Goal: Book appointment/travel/reservation

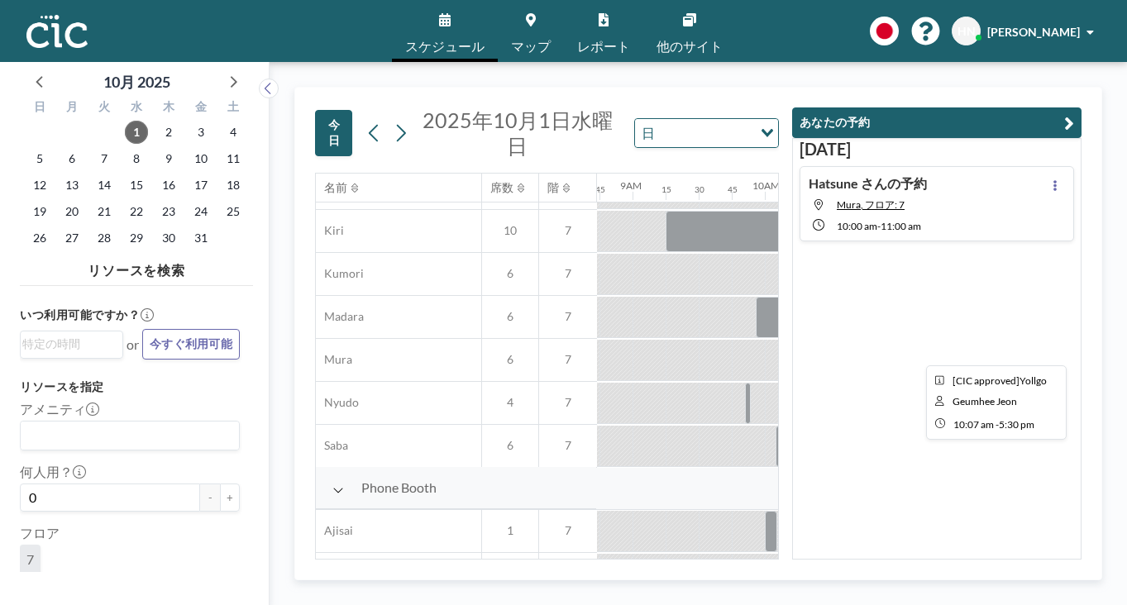
scroll to position [207, 1187]
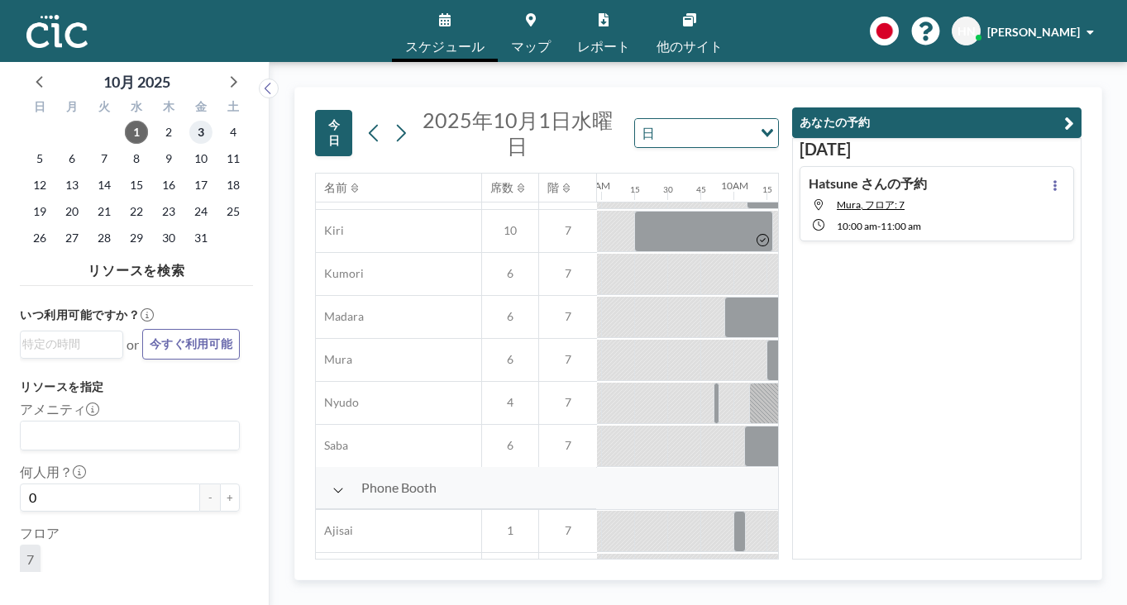
click at [189, 121] on span "3" at bounding box center [200, 132] width 23 height 23
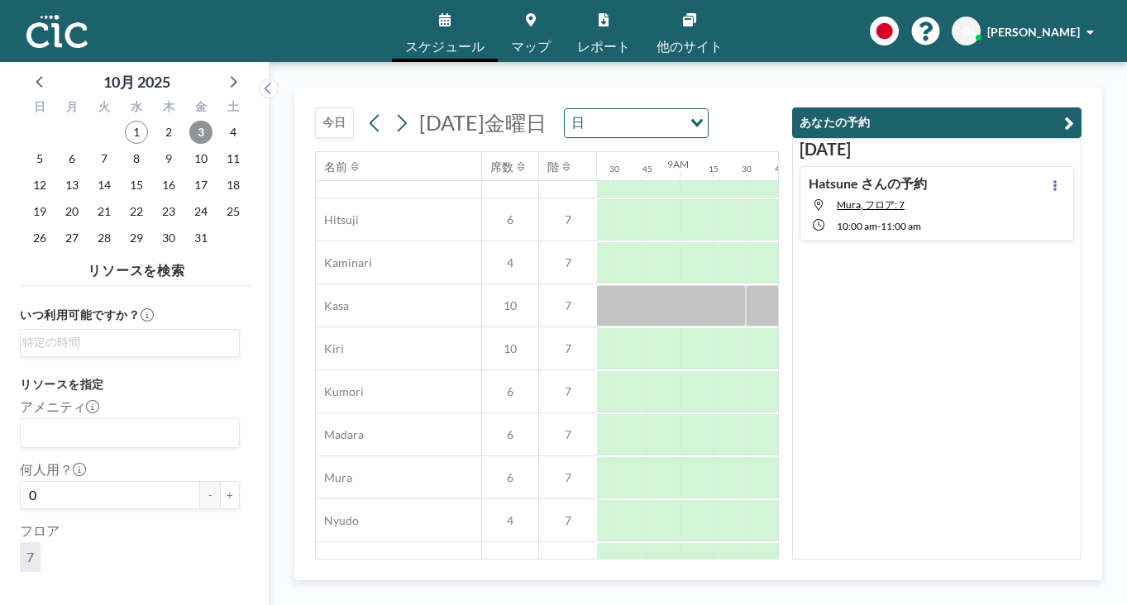
scroll to position [68, 1069]
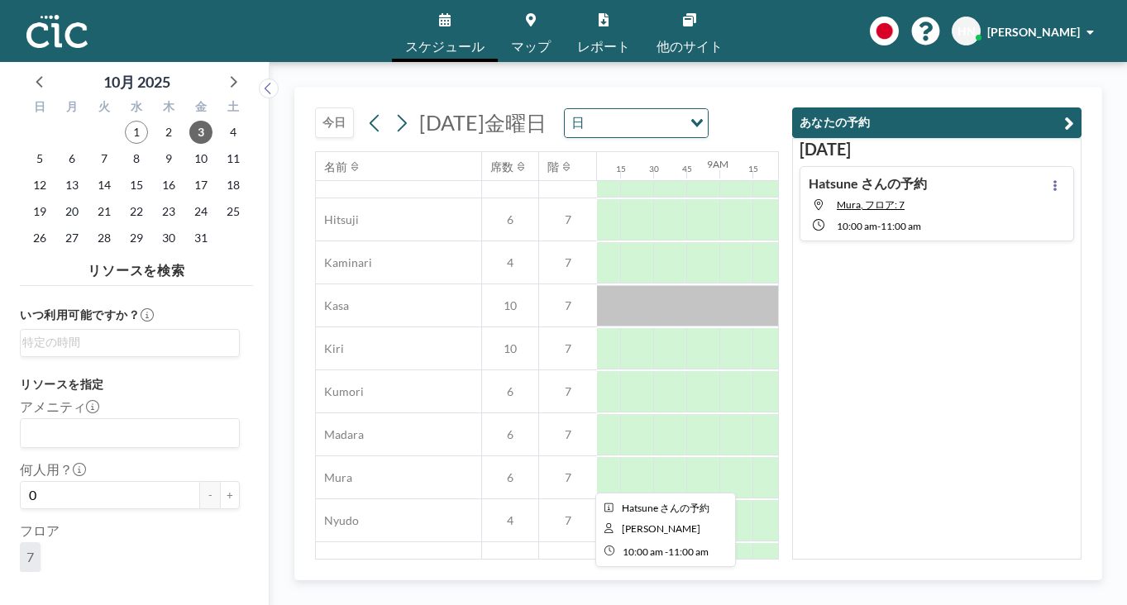
click at [852, 457] on div at bounding box center [918, 477] width 132 height 41
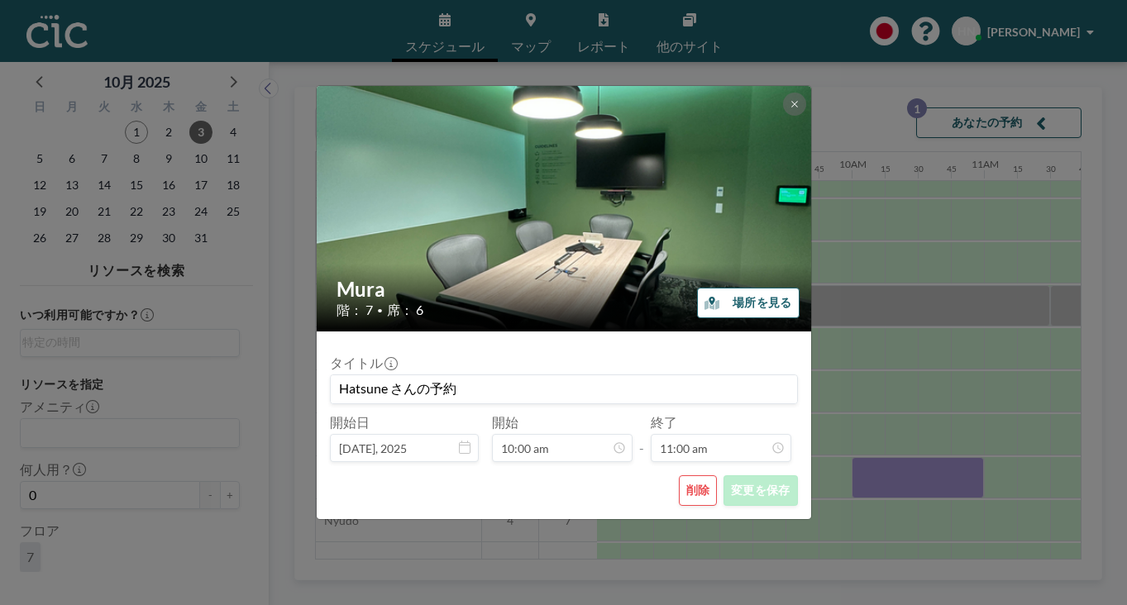
click at [679, 476] on button "削除" at bounding box center [698, 491] width 39 height 31
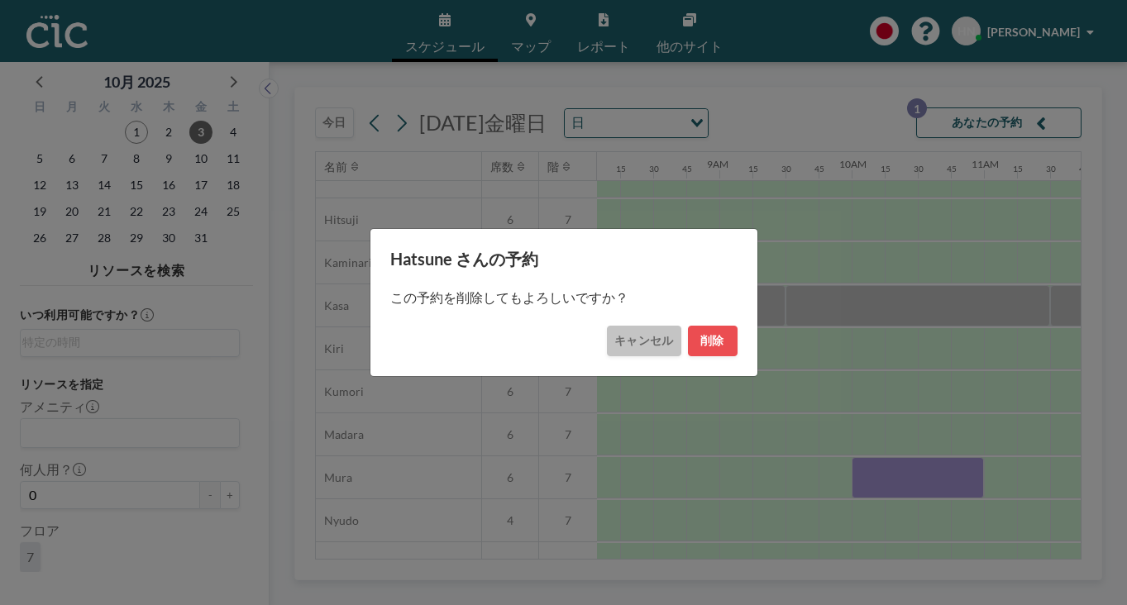
click at [637, 332] on button "キャンセル" at bounding box center [644, 341] width 74 height 31
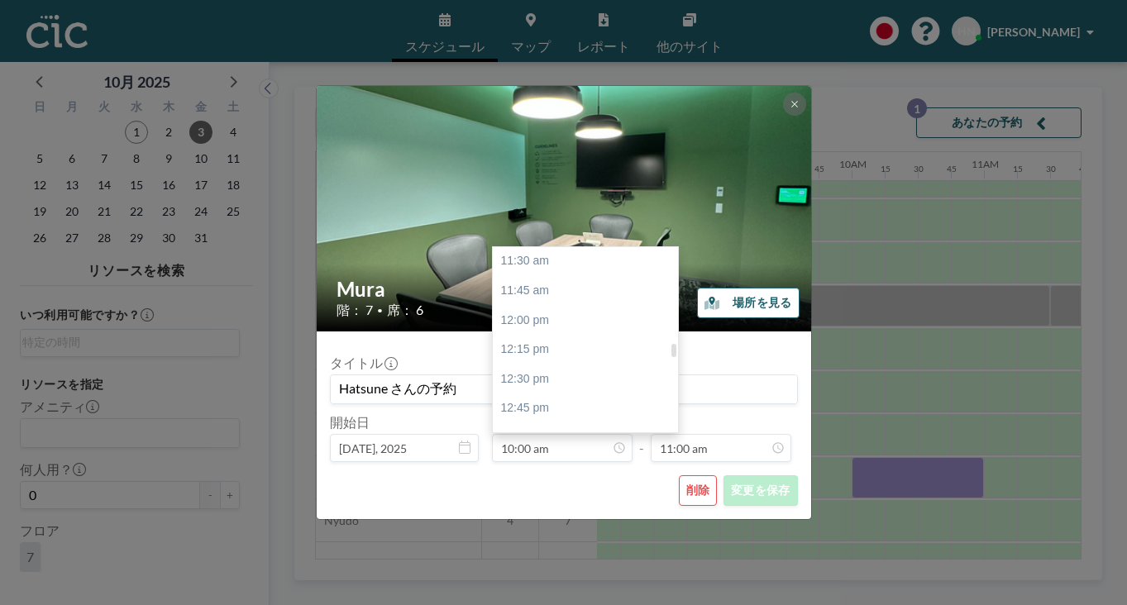
scroll to position [1359, 0]
click at [573, 537] on div "02:00 pm" at bounding box center [585, 552] width 185 height 30
type input "02:00 pm"
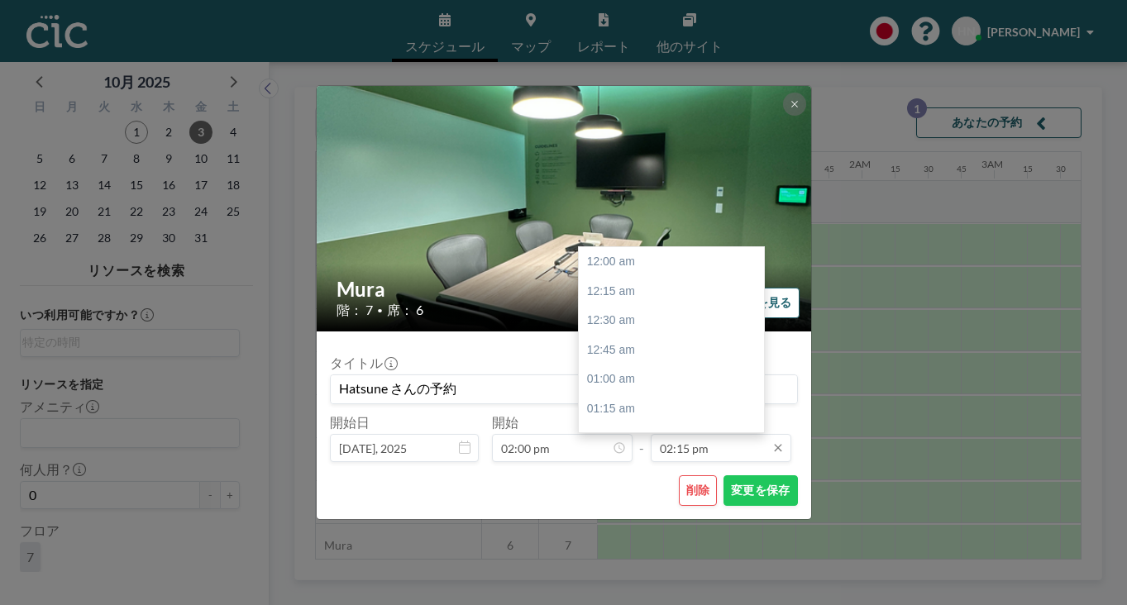
scroll to position [1505, 0]
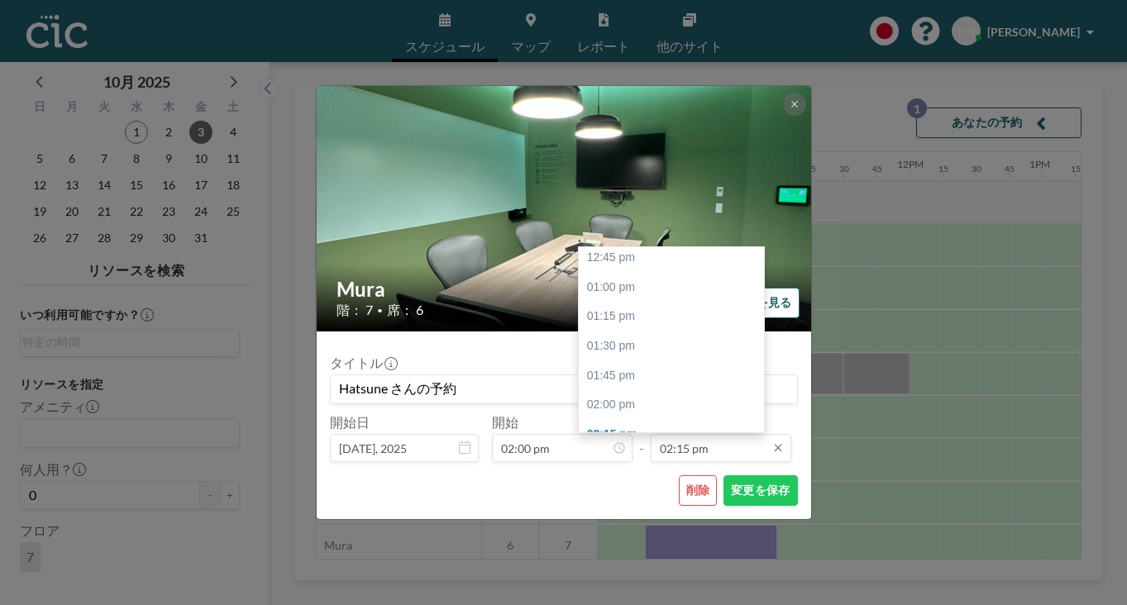
click at [705, 434] on input "02:15 pm" at bounding box center [721, 448] width 141 height 28
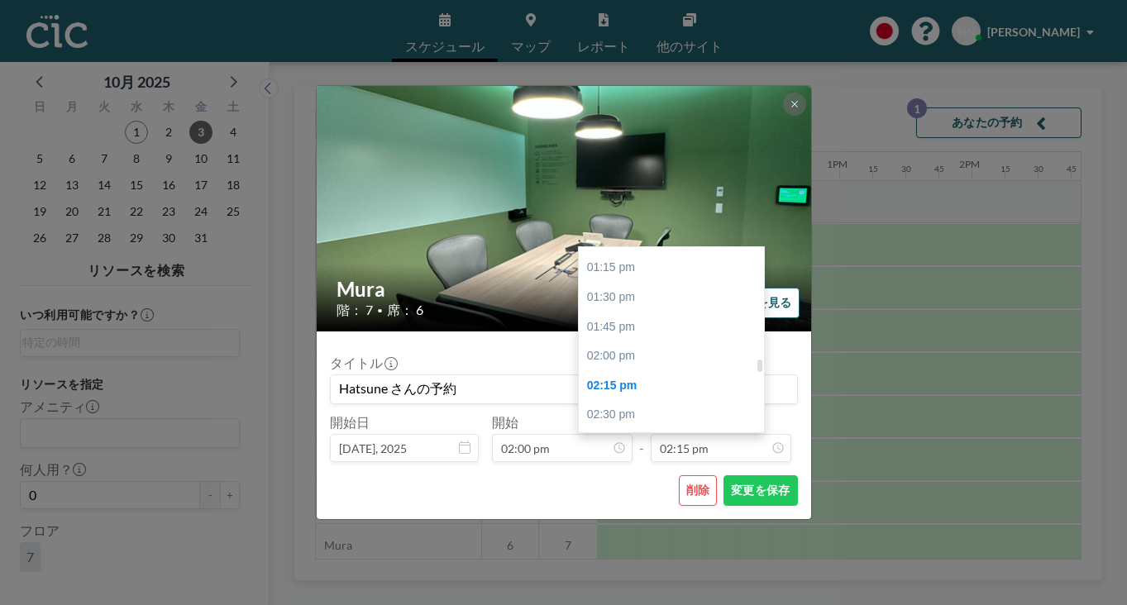
scroll to position [1546, 0]
click at [620, 468] on div "03:00 pm" at bounding box center [671, 483] width 185 height 30
type input "03:00 pm"
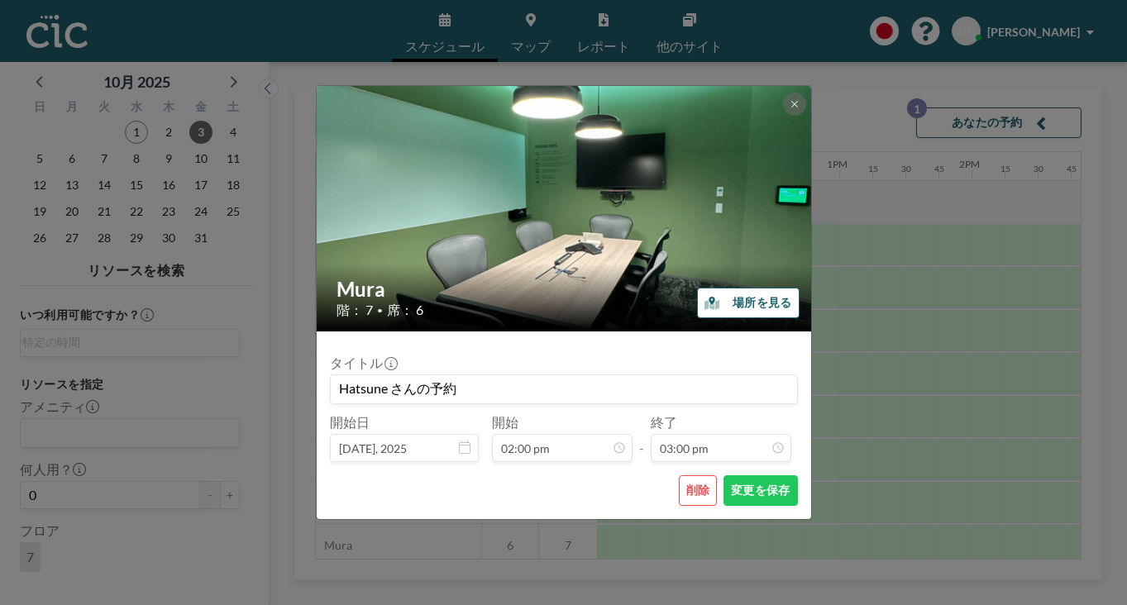
scroll to position [1584, 0]
click at [724, 476] on button "変更を保存" at bounding box center [761, 491] width 74 height 31
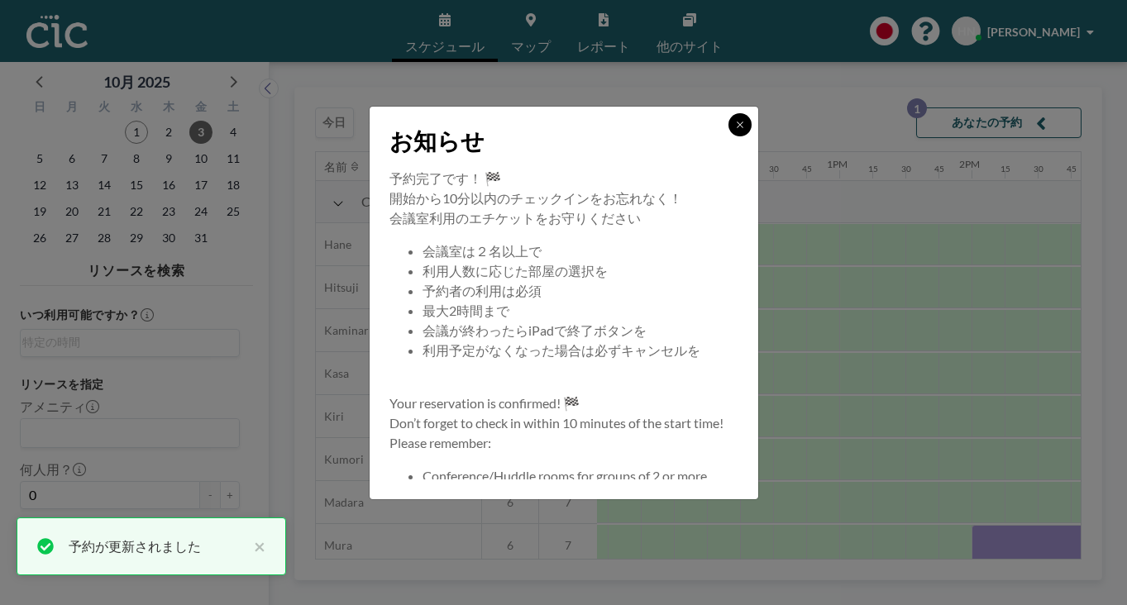
click at [735, 130] on icon at bounding box center [740, 125] width 10 height 10
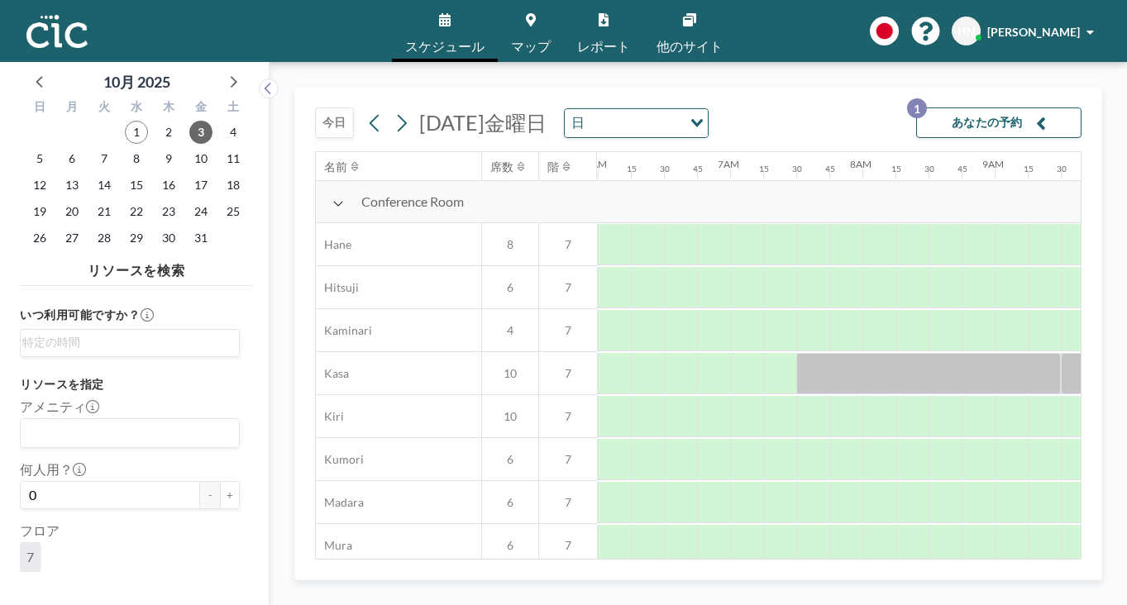
scroll to position [0, 714]
